Goal: Entertainment & Leisure: Consume media (video, audio)

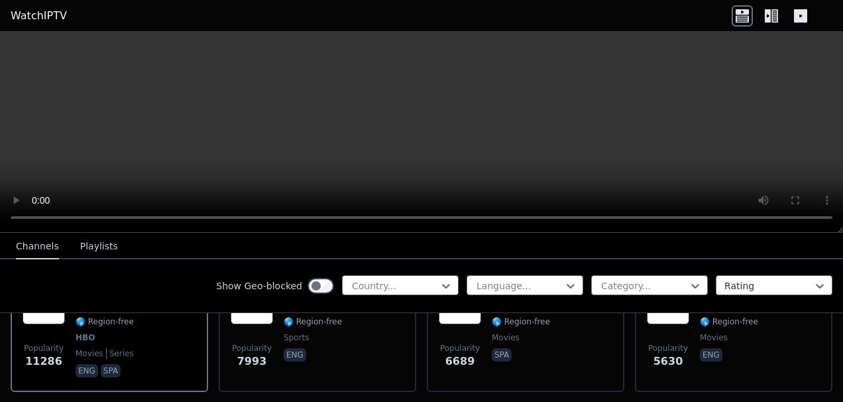
scroll to position [133, 0]
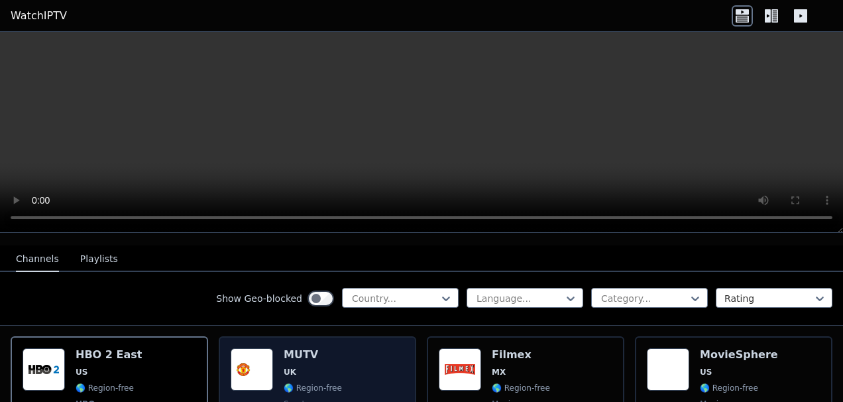
click at [310, 383] on span "🌎 Region-free" at bounding box center [313, 388] width 58 height 11
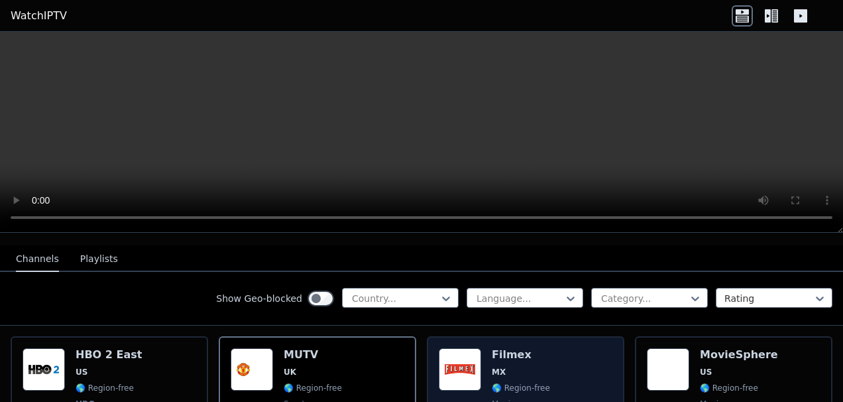
click at [503, 367] on span "MX" at bounding box center [521, 372] width 58 height 11
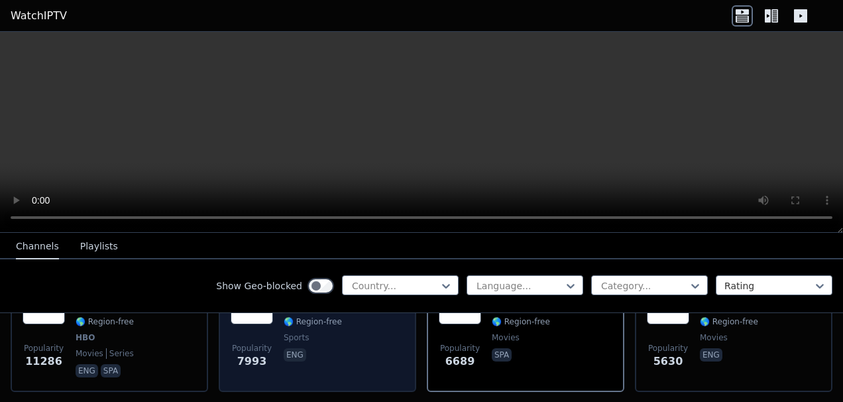
scroll to position [265, 0]
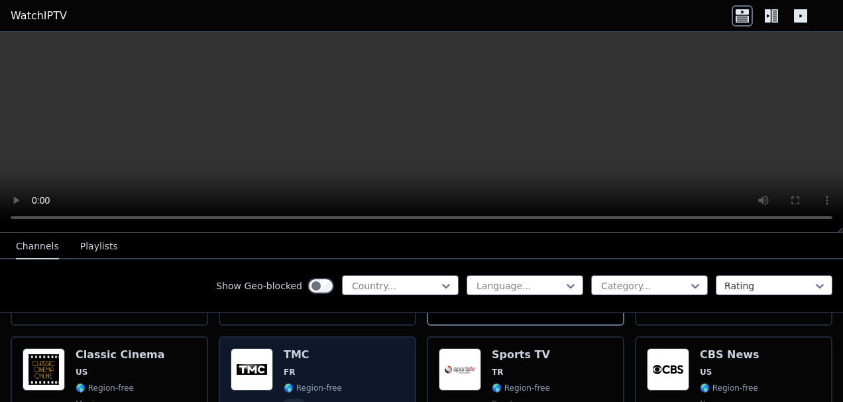
click at [345, 353] on div "Popularity 4215 TMC FR 🌎 Region-free fra" at bounding box center [318, 395] width 174 height 95
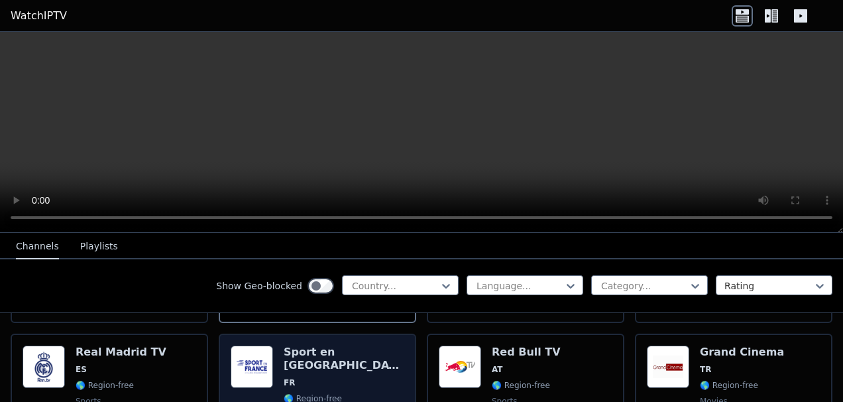
click at [299, 377] on span "FR" at bounding box center [344, 382] width 121 height 11
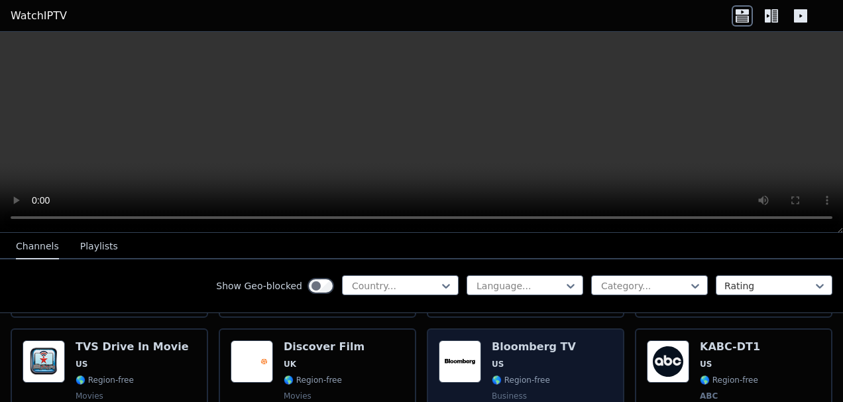
scroll to position [729, 0]
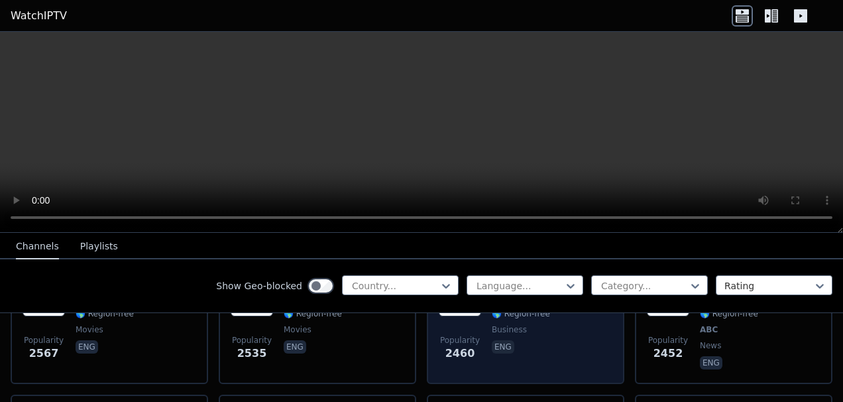
click at [463, 346] on span "2460" at bounding box center [461, 353] width 30 height 16
click at [506, 355] on div "Bloomberg TV US 🌎 Region-free business eng" at bounding box center [534, 323] width 84 height 98
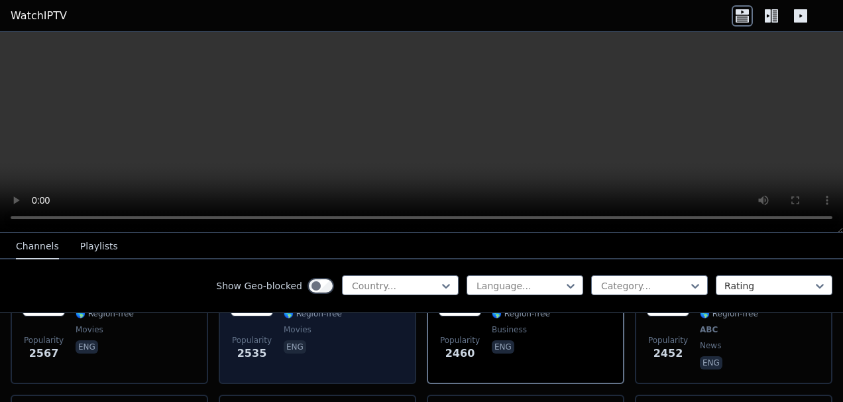
scroll to position [796, 0]
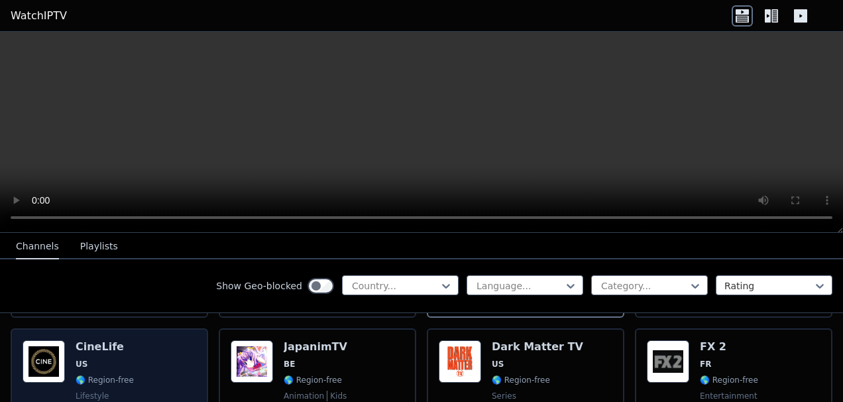
click at [127, 353] on div "Popularity 2438 CineLife US 🌎 Region-free lifestyle eng" at bounding box center [110, 387] width 174 height 95
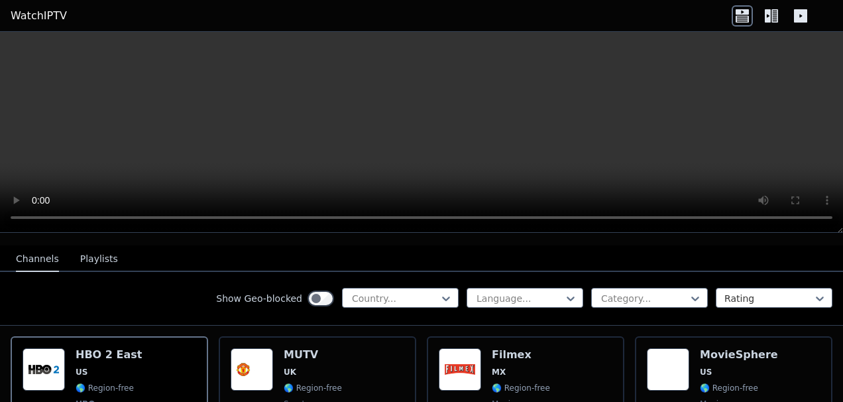
scroll to position [265, 0]
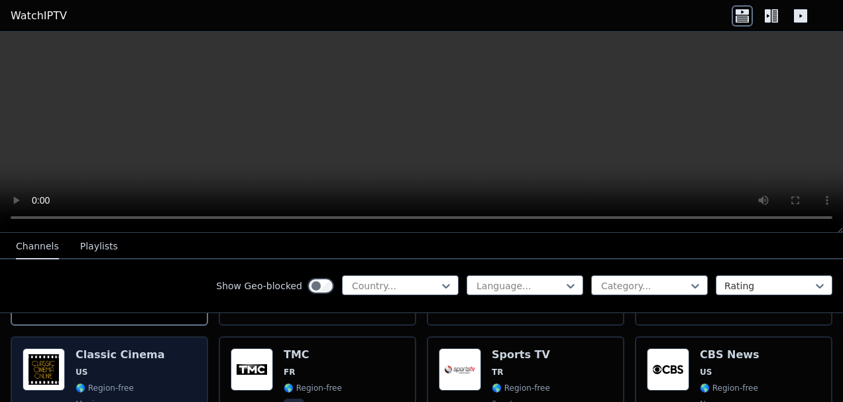
click at [131, 350] on div "Classic Cinema US 🌎 Region-free movies eng" at bounding box center [121, 395] width 90 height 95
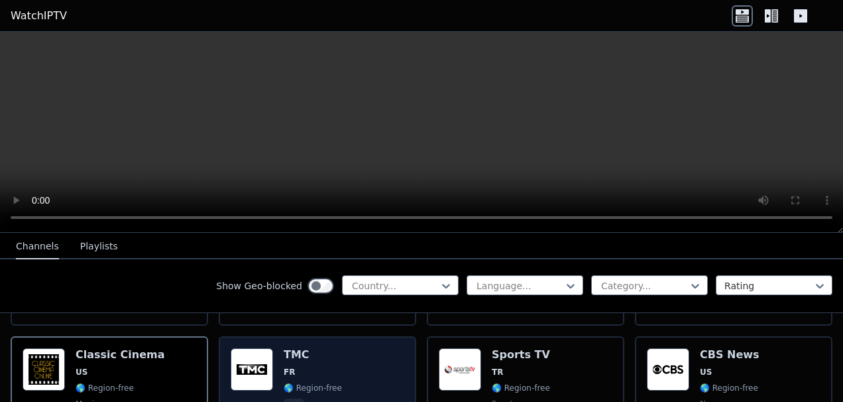
click at [389, 355] on div "Popularity 4217 TMC FR 🌎 Region-free fra" at bounding box center [318, 395] width 174 height 95
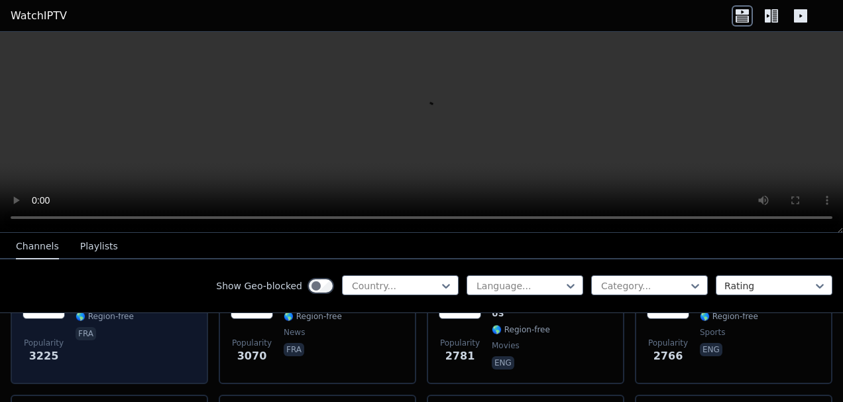
scroll to position [663, 0]
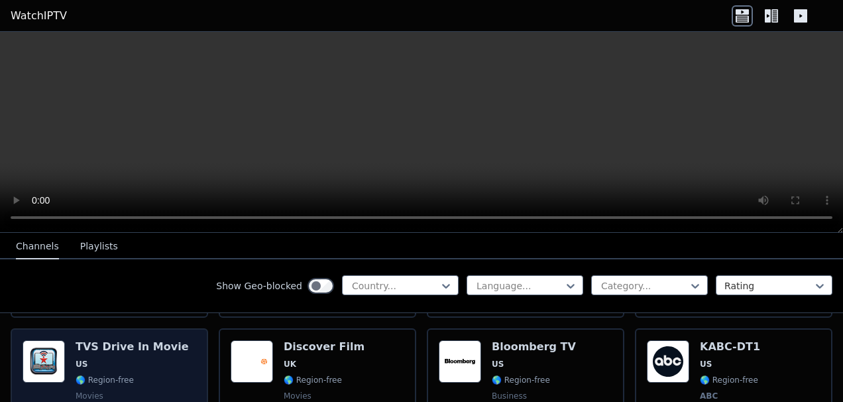
click at [150, 357] on div "TVS Drive In Movie US 🌎 Region-free movies eng" at bounding box center [132, 389] width 113 height 98
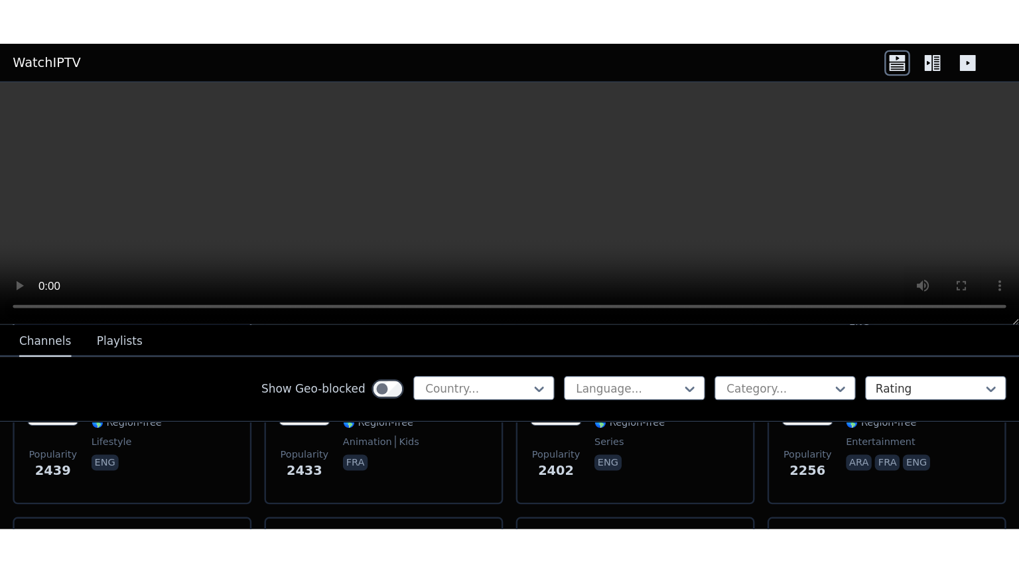
scroll to position [796, 0]
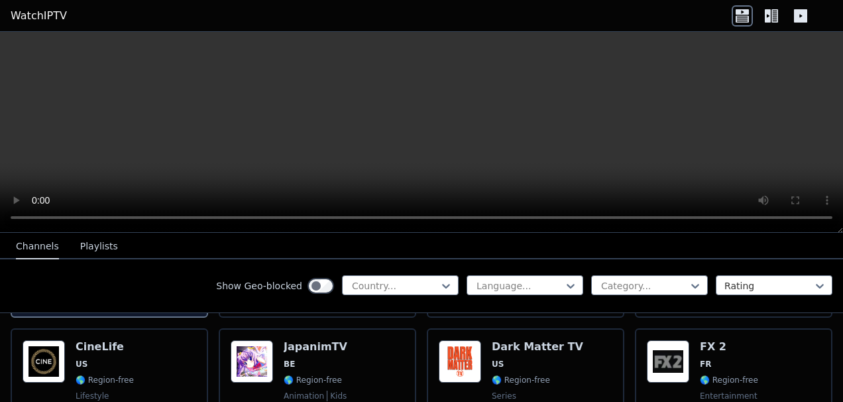
click at [150, 357] on div "Popularity 2439 CineLife US 🌎 Region-free lifestyle eng" at bounding box center [110, 387] width 174 height 95
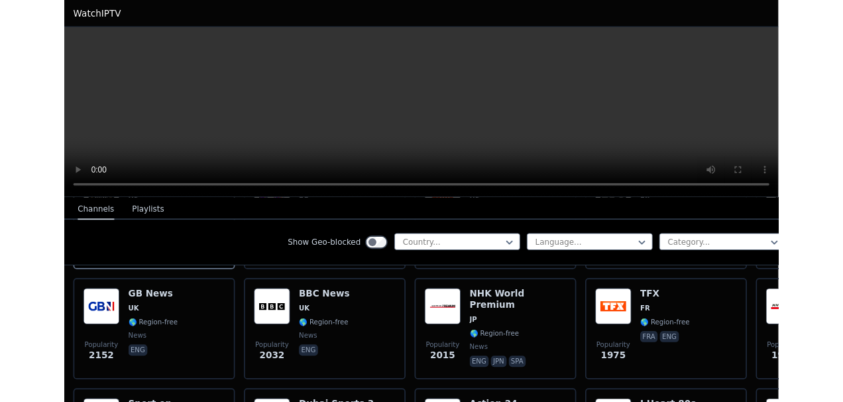
scroll to position [666, 0]
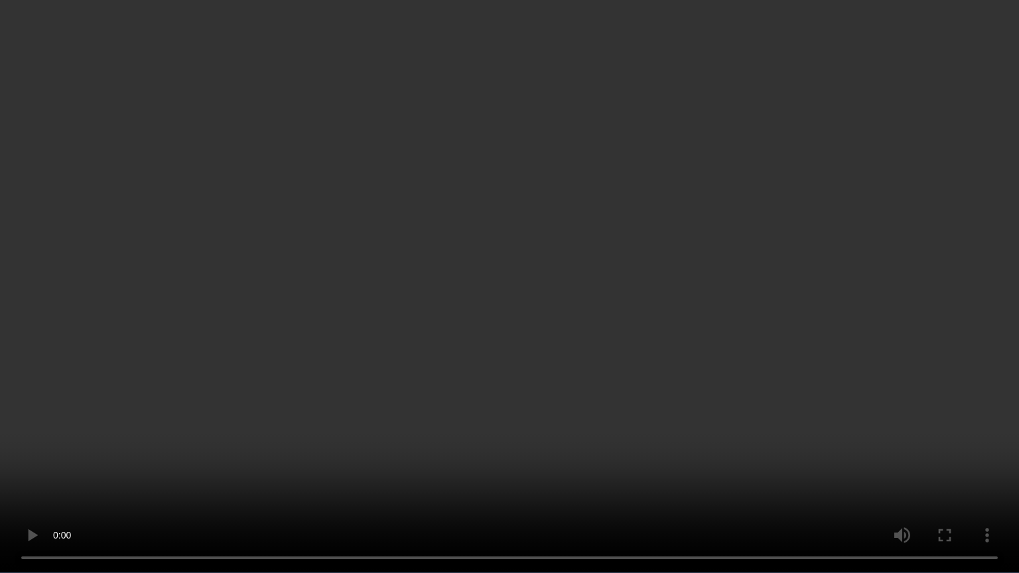
click at [790, 364] on video at bounding box center [509, 286] width 1019 height 573
drag, startPoint x: 742, startPoint y: 376, endPoint x: 652, endPoint y: 365, distance: 90.8
click at [652, 365] on video at bounding box center [509, 286] width 1019 height 573
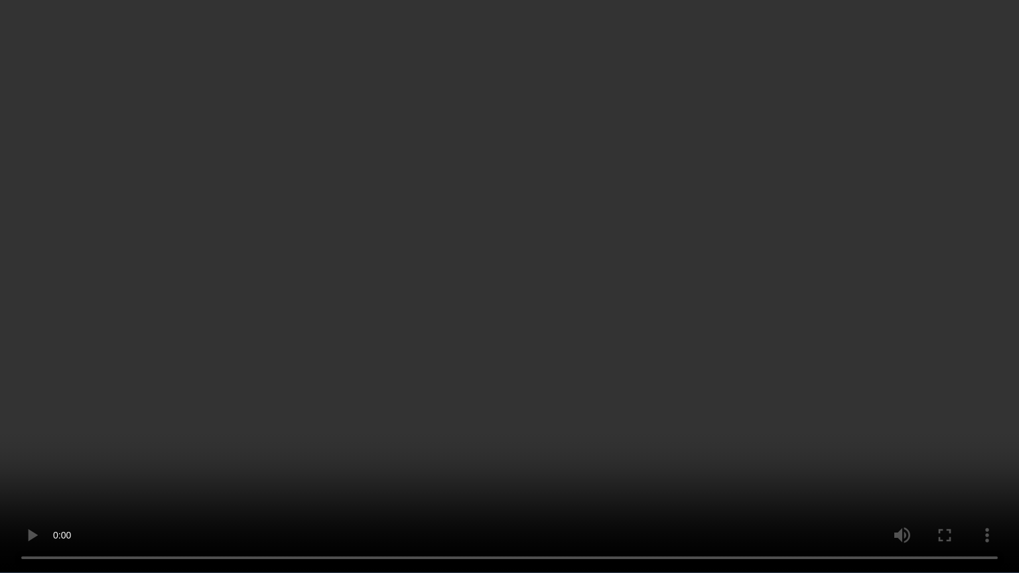
click at [573, 307] on video at bounding box center [509, 286] width 1019 height 573
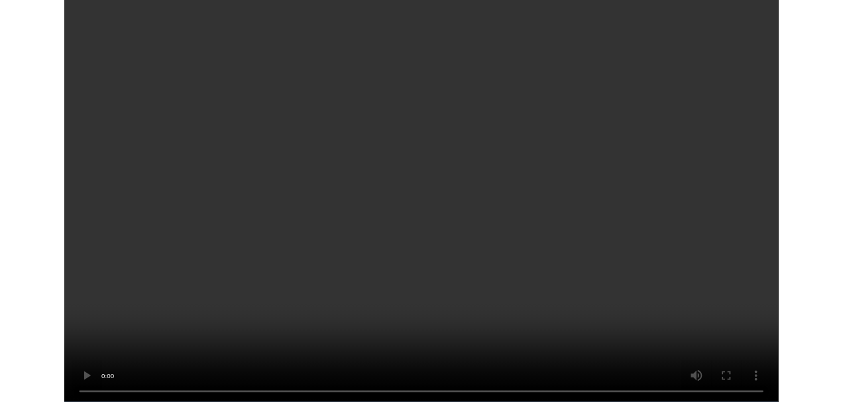
scroll to position [796, 0]
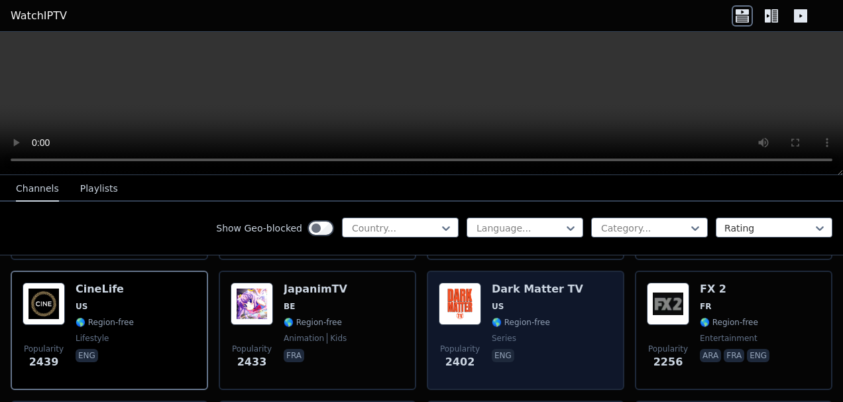
click at [519, 301] on span "US" at bounding box center [538, 306] width 92 height 11
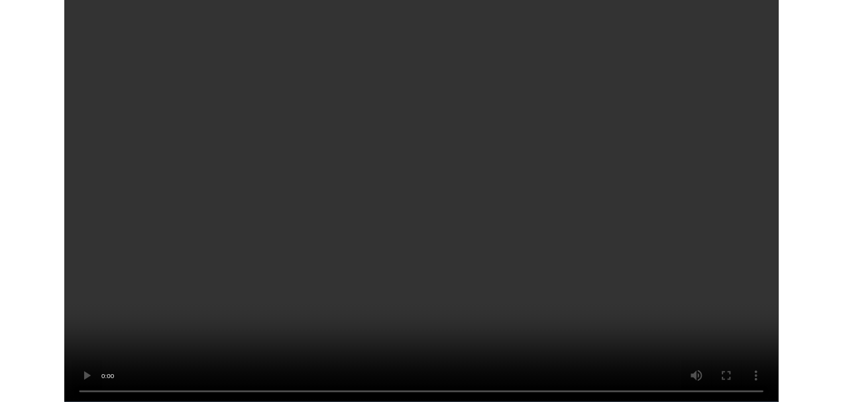
scroll to position [729, 0]
